Goal: Information Seeking & Learning: Learn about a topic

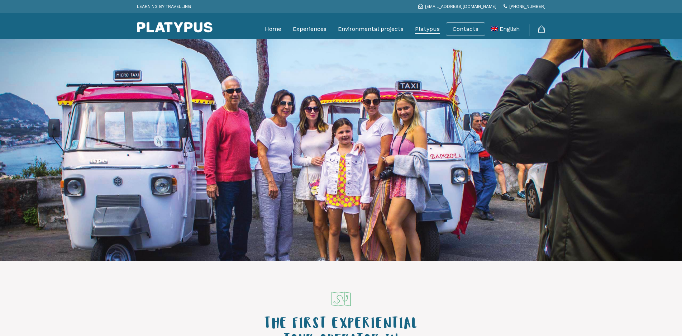
click at [427, 29] on link "Platypus" at bounding box center [427, 29] width 25 height 18
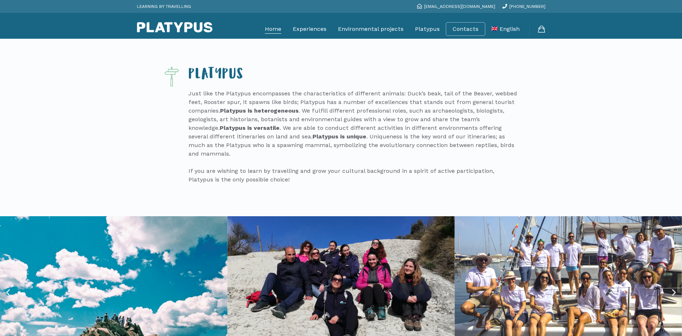
click at [273, 31] on link "Home" at bounding box center [273, 29] width 16 height 18
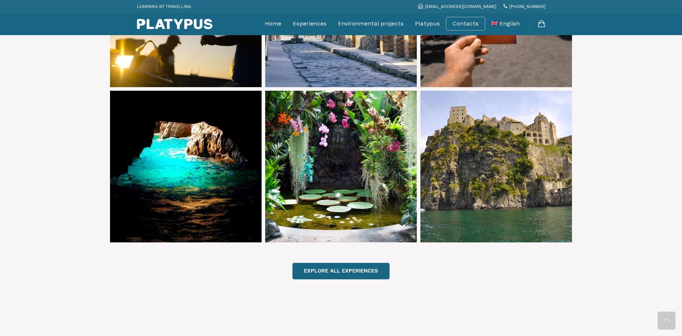
scroll to position [430, 0]
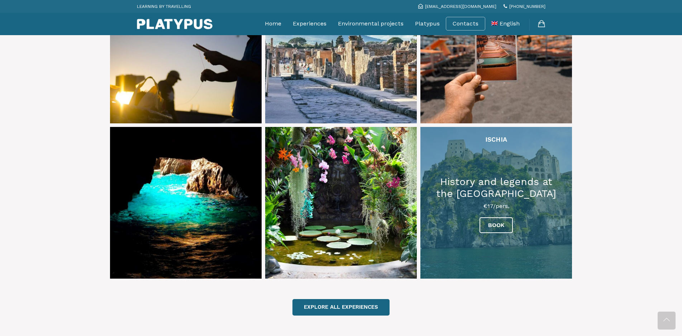
click at [493, 209] on link at bounding box center [497, 203] width 152 height 152
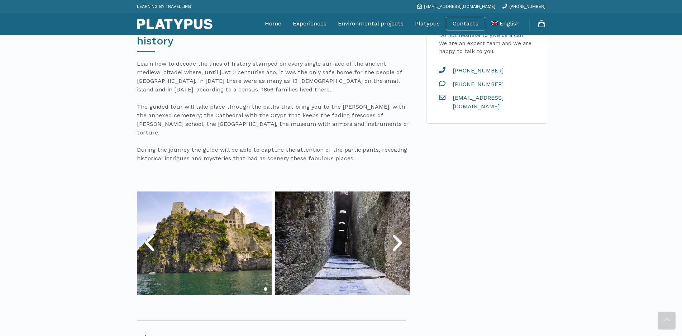
scroll to position [251, 0]
click at [397, 232] on icon "Next slide" at bounding box center [398, 243] width 22 height 22
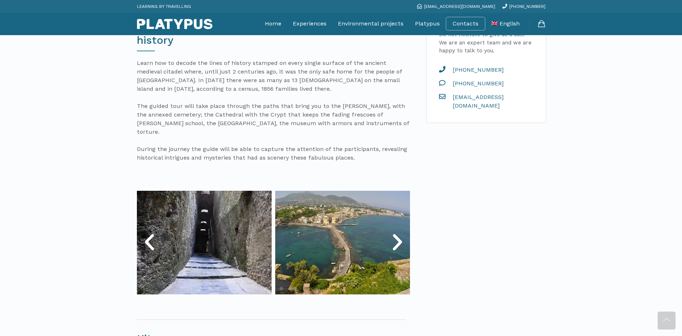
click at [397, 232] on icon "Next slide" at bounding box center [398, 243] width 22 height 22
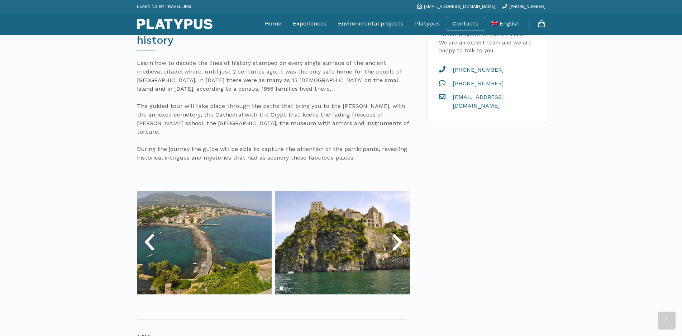
click at [397, 232] on icon "Next slide" at bounding box center [398, 243] width 22 height 22
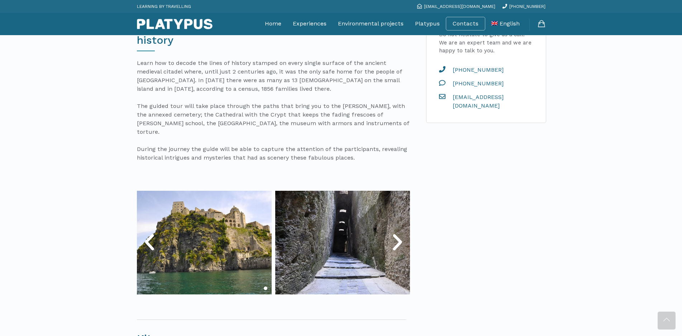
click at [397, 232] on icon "Next slide" at bounding box center [398, 243] width 22 height 22
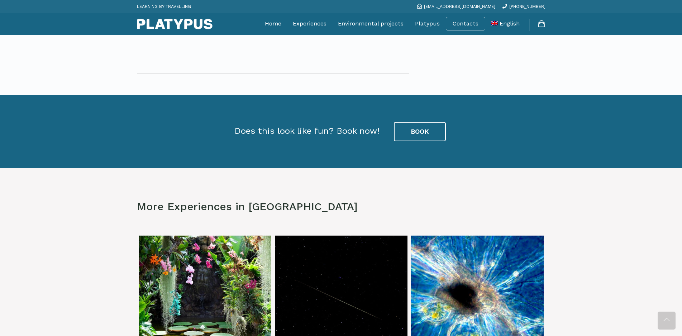
scroll to position [1076, 0]
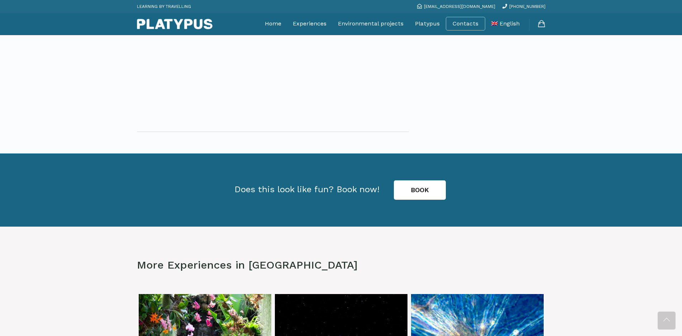
click at [420, 180] on link "BOOK" at bounding box center [420, 189] width 52 height 19
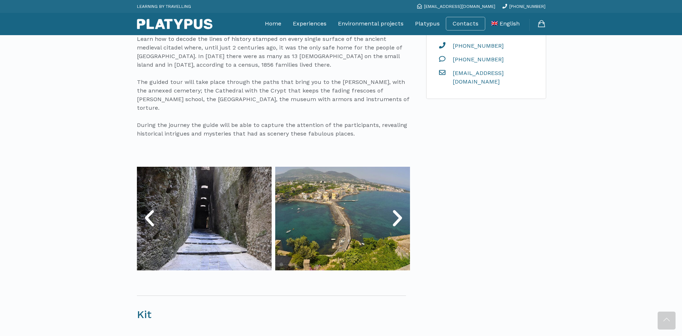
scroll to position [147, 0]
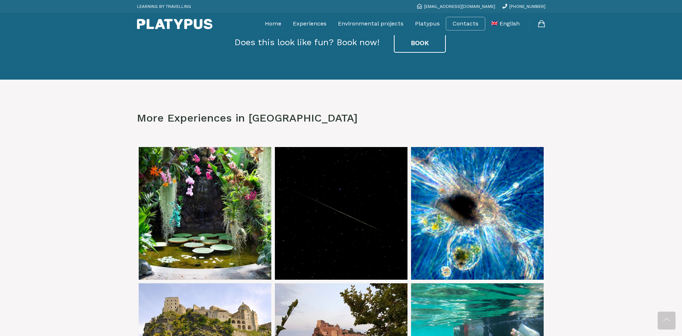
scroll to position [1402, 0]
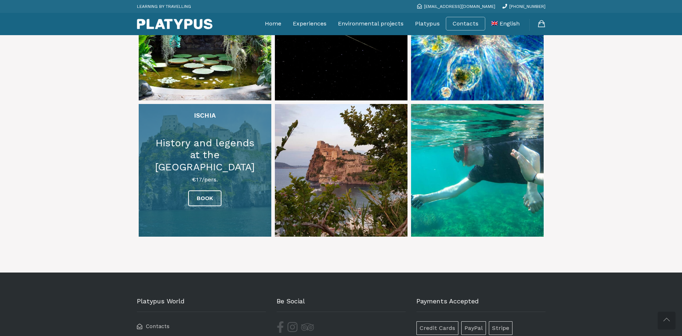
click at [207, 171] on link at bounding box center [205, 170] width 133 height 133
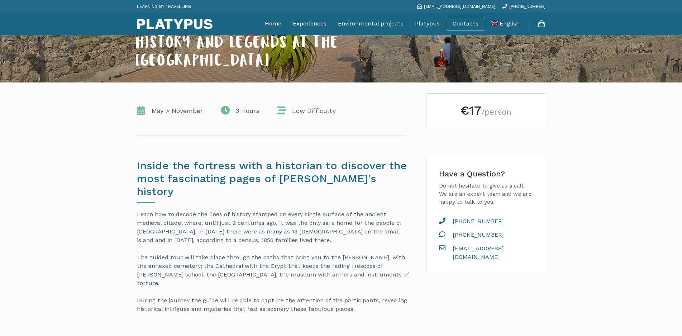
scroll to position [108, 0]
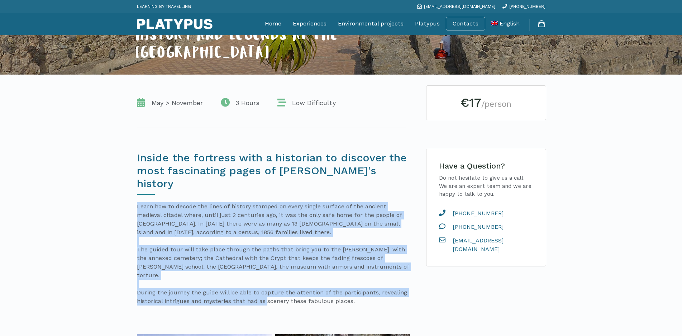
drag, startPoint x: 137, startPoint y: 197, endPoint x: 355, endPoint y: 280, distance: 233.0
click at [355, 280] on p "Learn how to decode the lines of history stamped on every single surface of the…" at bounding box center [273, 253] width 273 height 103
copy p "Learn how to decode the lines of history stamped on every single surface of the…"
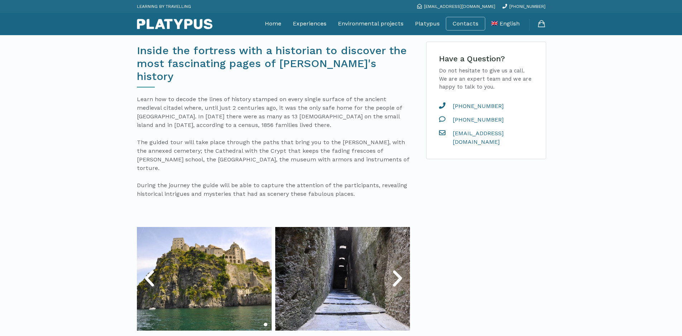
scroll to position [215, 0]
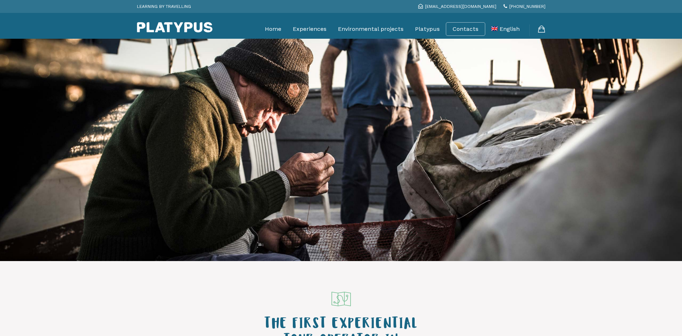
scroll to position [430, 0]
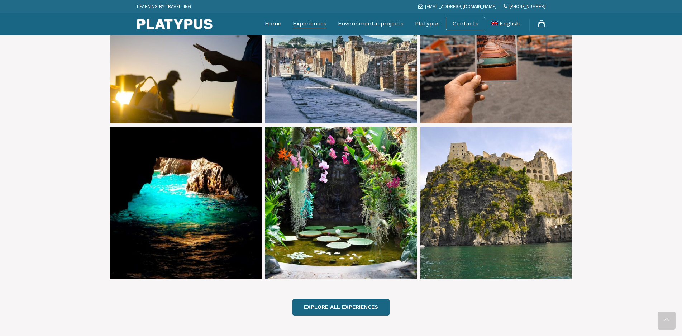
click at [303, 24] on link "Experiences" at bounding box center [310, 24] width 34 height 18
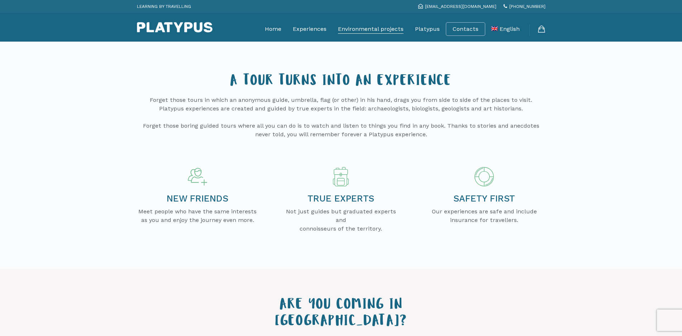
click at [362, 28] on link "Environmental projects" at bounding box center [371, 29] width 66 height 18
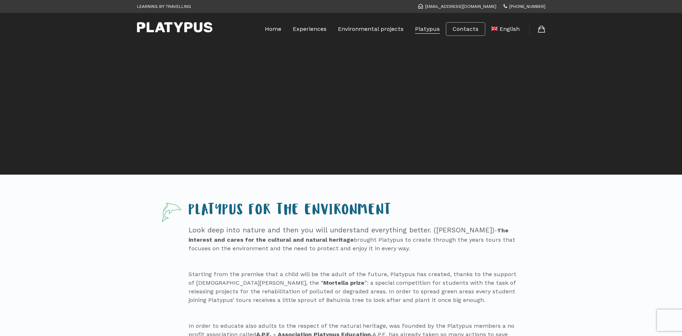
click at [430, 29] on link "Platypus" at bounding box center [427, 29] width 25 height 18
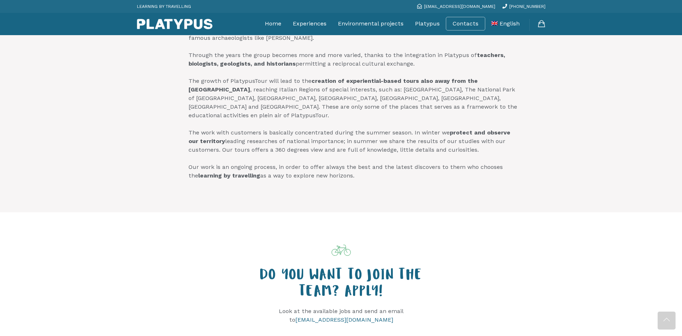
scroll to position [681, 0]
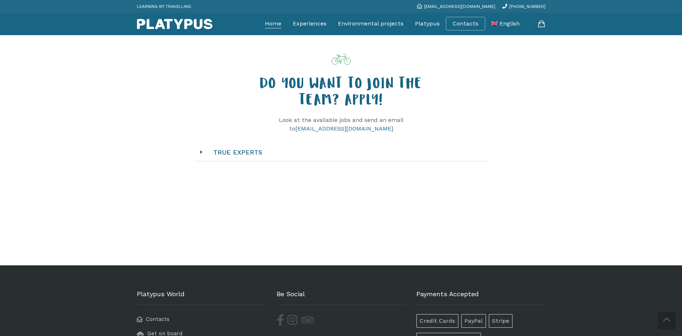
click at [274, 24] on link "Home" at bounding box center [273, 24] width 16 height 18
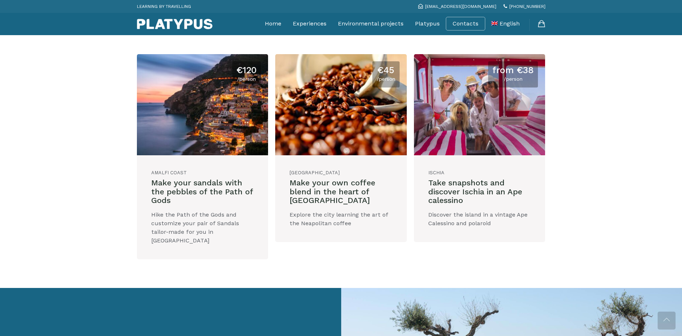
scroll to position [602, 0]
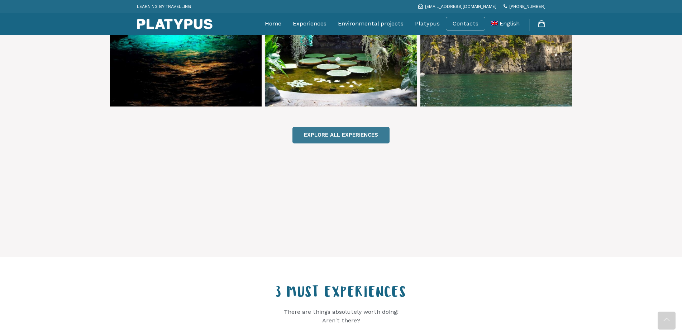
click at [340, 127] on link "EXPLORE ALL EXPERIENCES" at bounding box center [341, 135] width 97 height 16
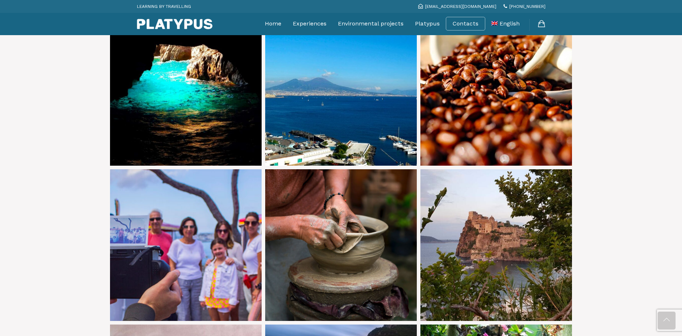
scroll to position [753, 0]
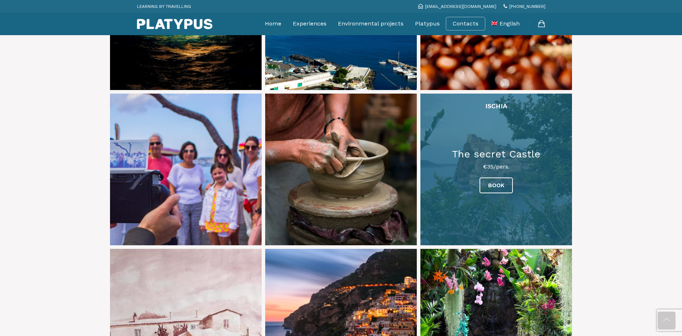
click at [502, 162] on link at bounding box center [497, 170] width 152 height 152
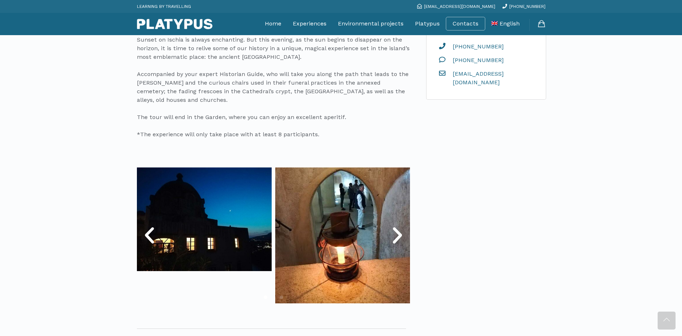
scroll to position [287, 0]
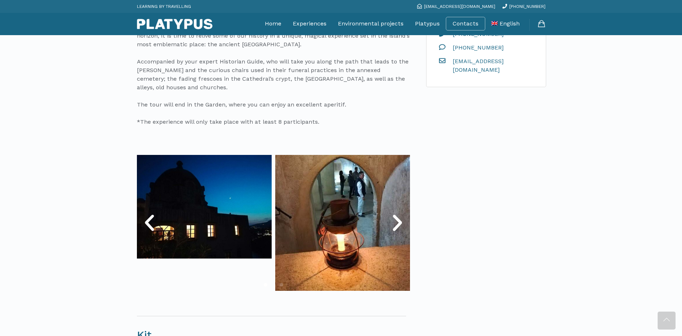
click at [395, 228] on icon "Next slide" at bounding box center [398, 223] width 22 height 22
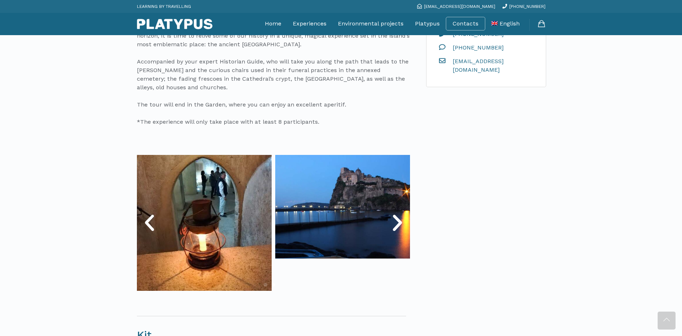
click at [395, 228] on icon "Next slide" at bounding box center [398, 223] width 22 height 22
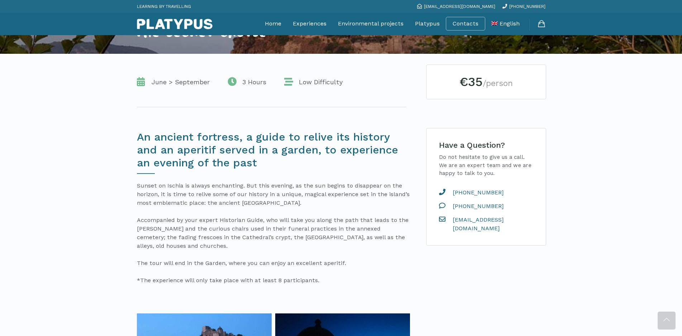
scroll to position [108, 0]
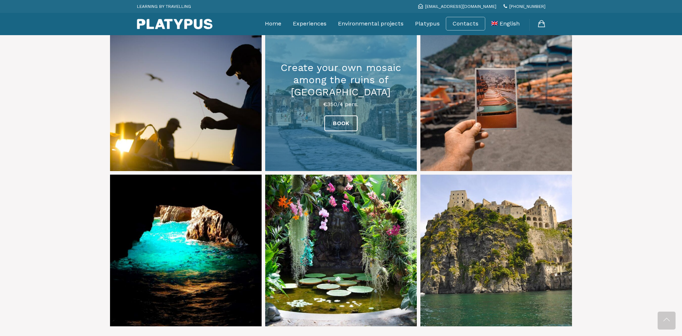
scroll to position [416, 0]
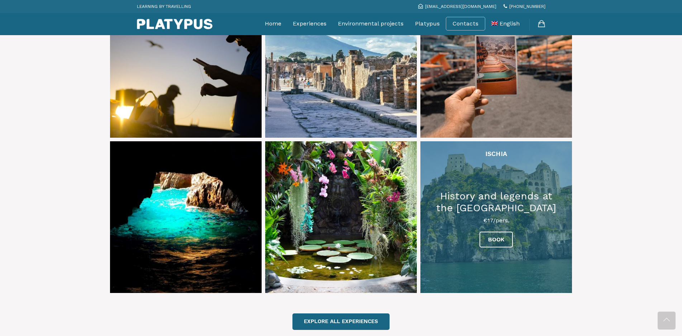
click at [504, 221] on link at bounding box center [497, 217] width 152 height 152
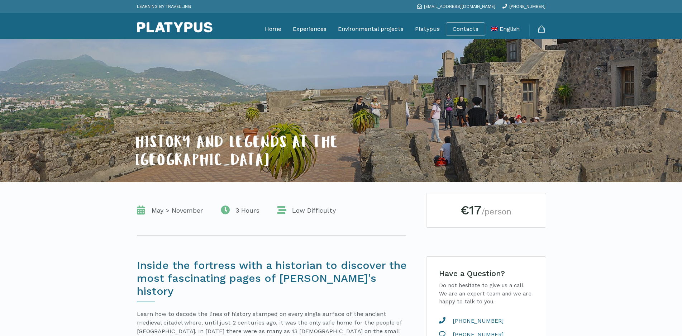
click at [469, 7] on span "[EMAIL_ADDRESS][DOMAIN_NAME]" at bounding box center [459, 6] width 71 height 5
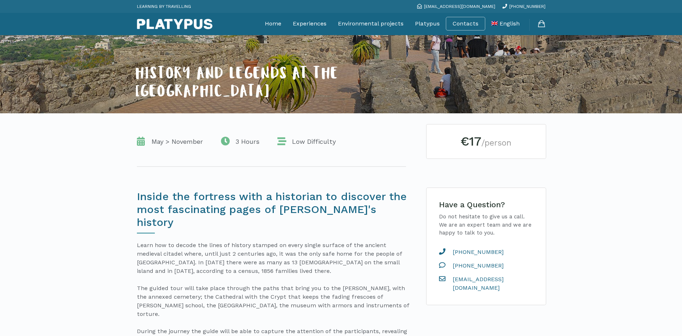
scroll to position [72, 0]
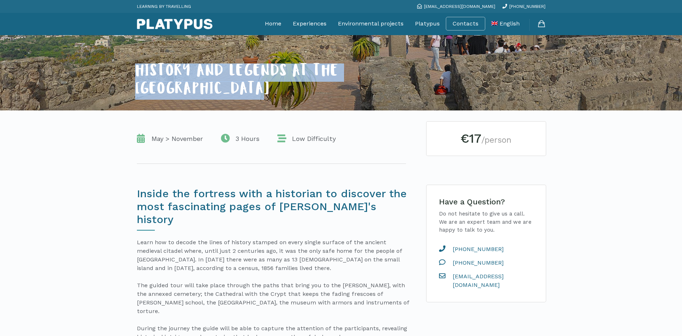
drag, startPoint x: 266, startPoint y: 87, endPoint x: 134, endPoint y: 70, distance: 132.8
click at [134, 70] on div "HISTORY AND LEGENDS AT THE ARAGONESE CASTLE" at bounding box center [276, 81] width 286 height 36
copy span "HISTORY AND LEGENDS AT THE ARAGONESE CASTLE"
